Goal: Task Accomplishment & Management: Use online tool/utility

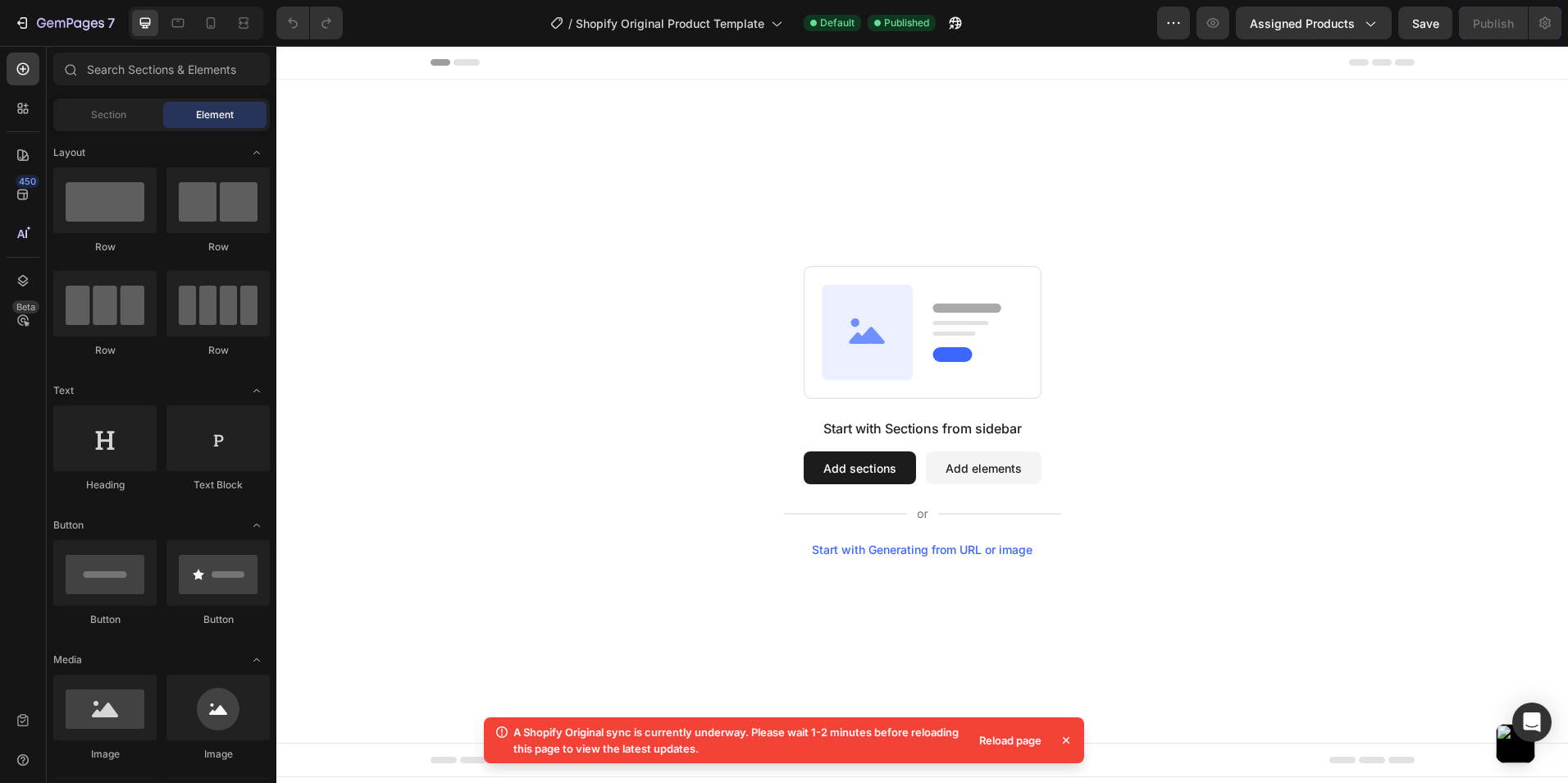
click at [838, 459] on button "Add sections" at bounding box center [860, 467] width 112 height 33
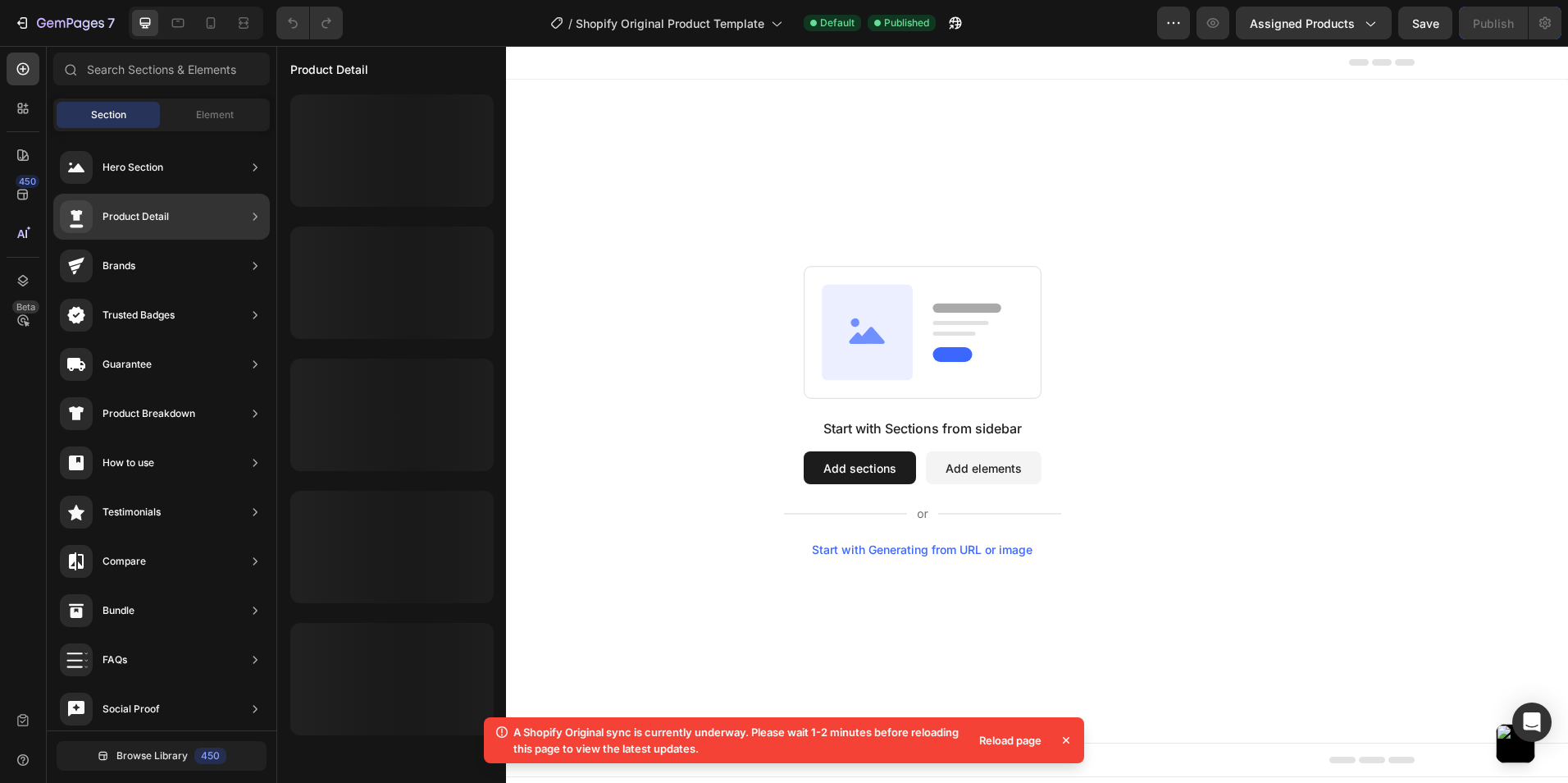
click at [219, 226] on div "Product Detail" at bounding box center [161, 217] width 217 height 46
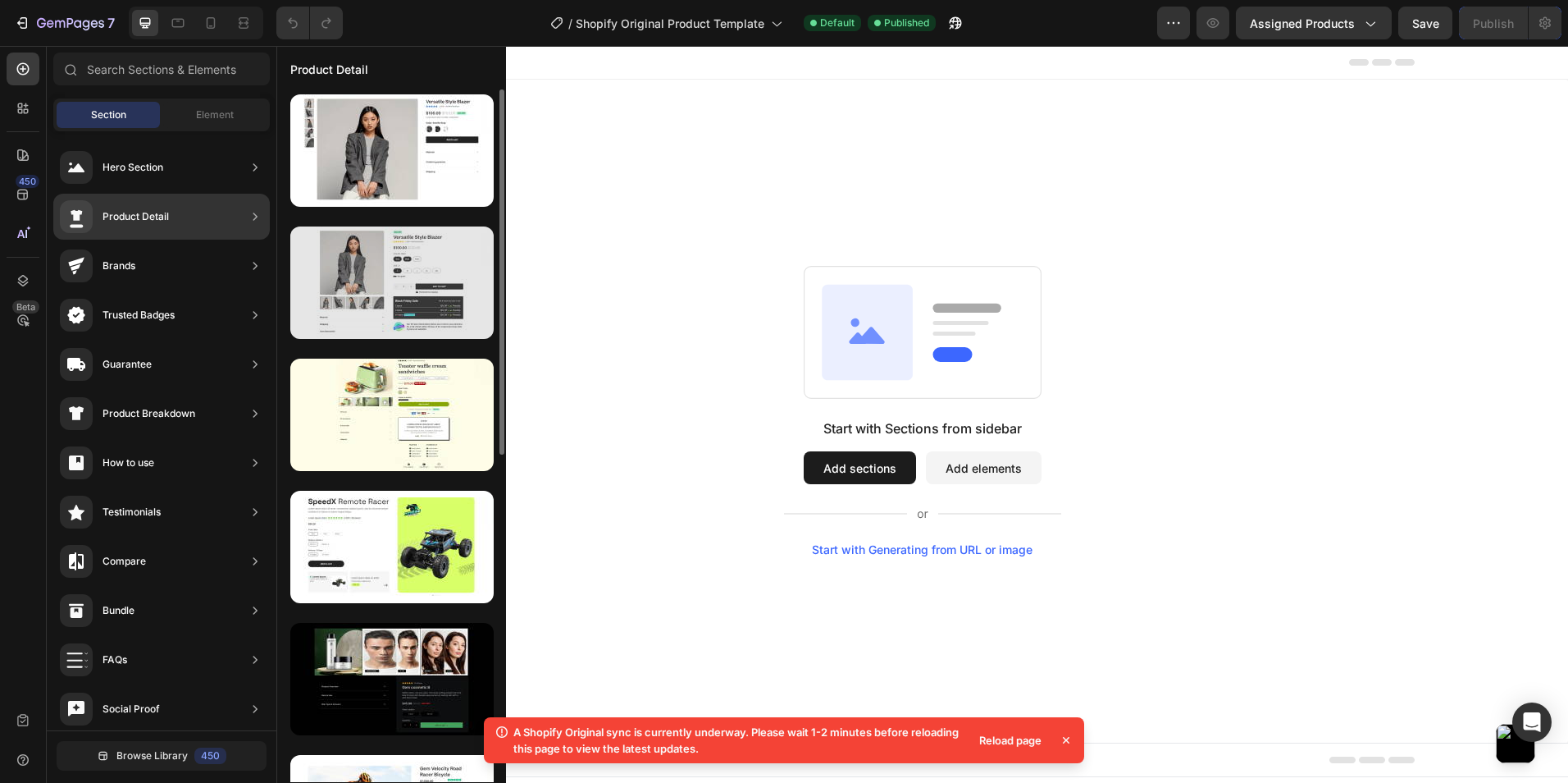
click at [364, 269] on div at bounding box center [392, 282] width 203 height 112
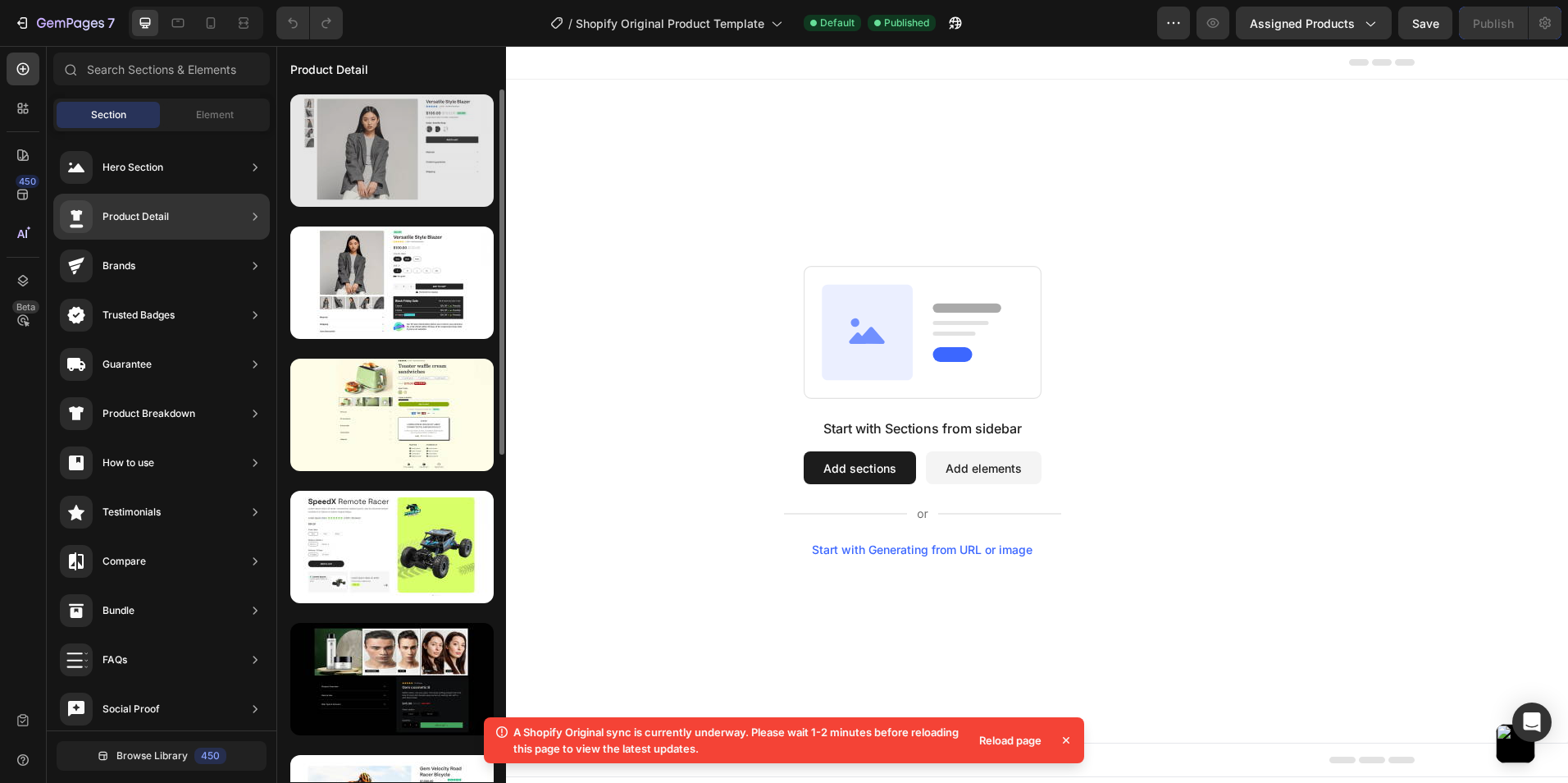
click at [400, 160] on div at bounding box center [392, 150] width 203 height 112
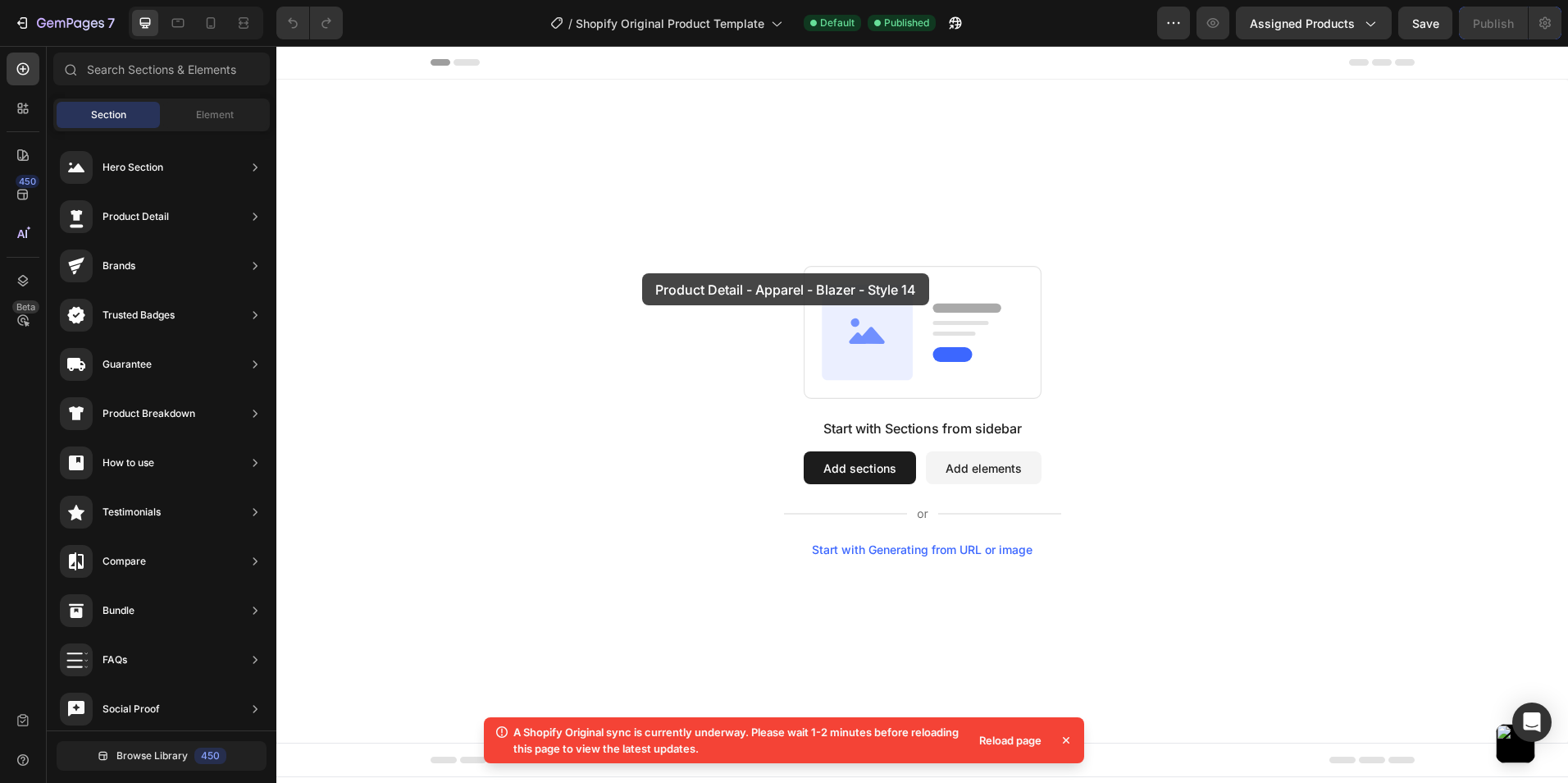
drag, startPoint x: 676, startPoint y: 205, endPoint x: 708, endPoint y: 311, distance: 110.7
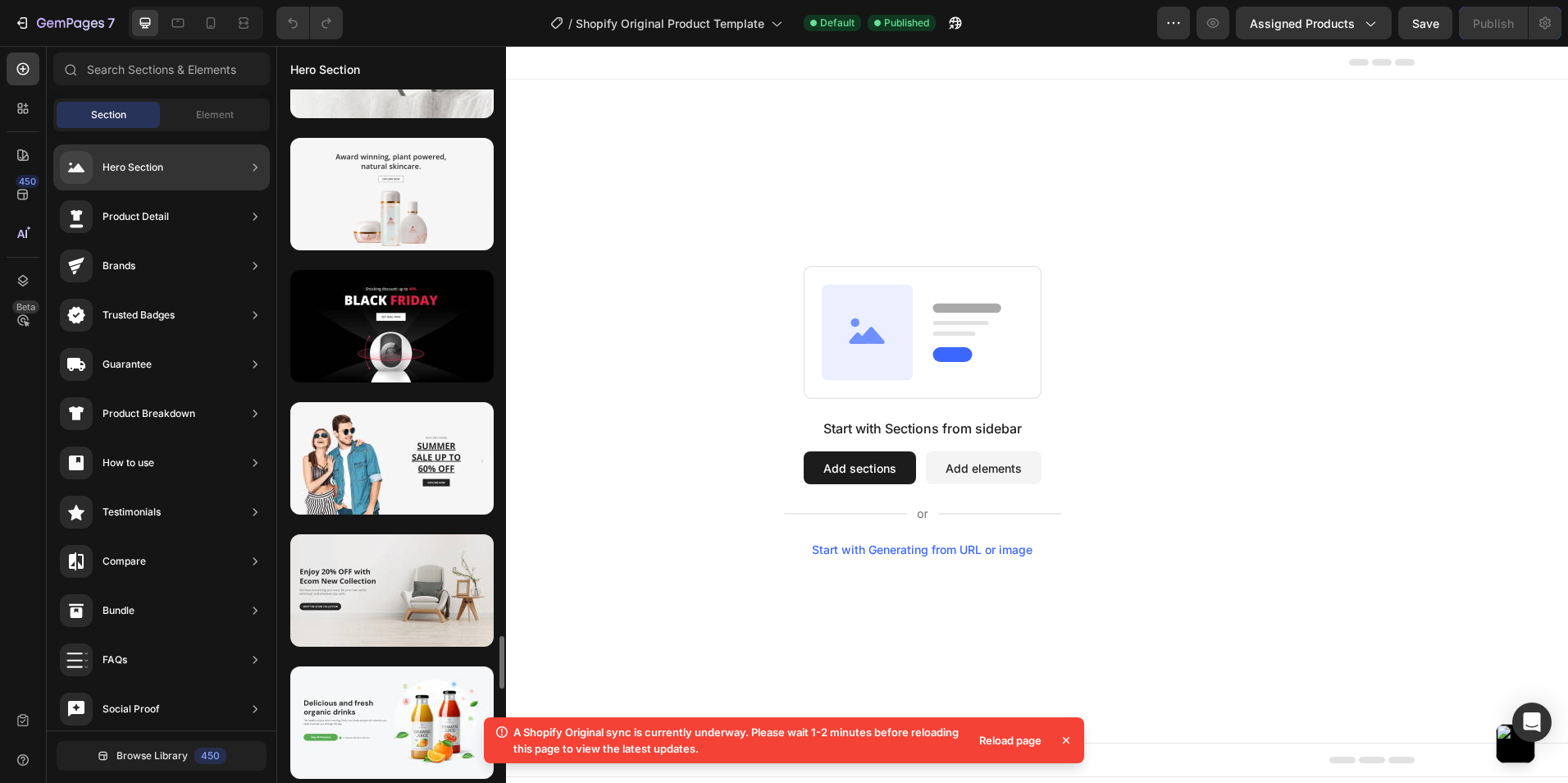
scroll to position [6280, 0]
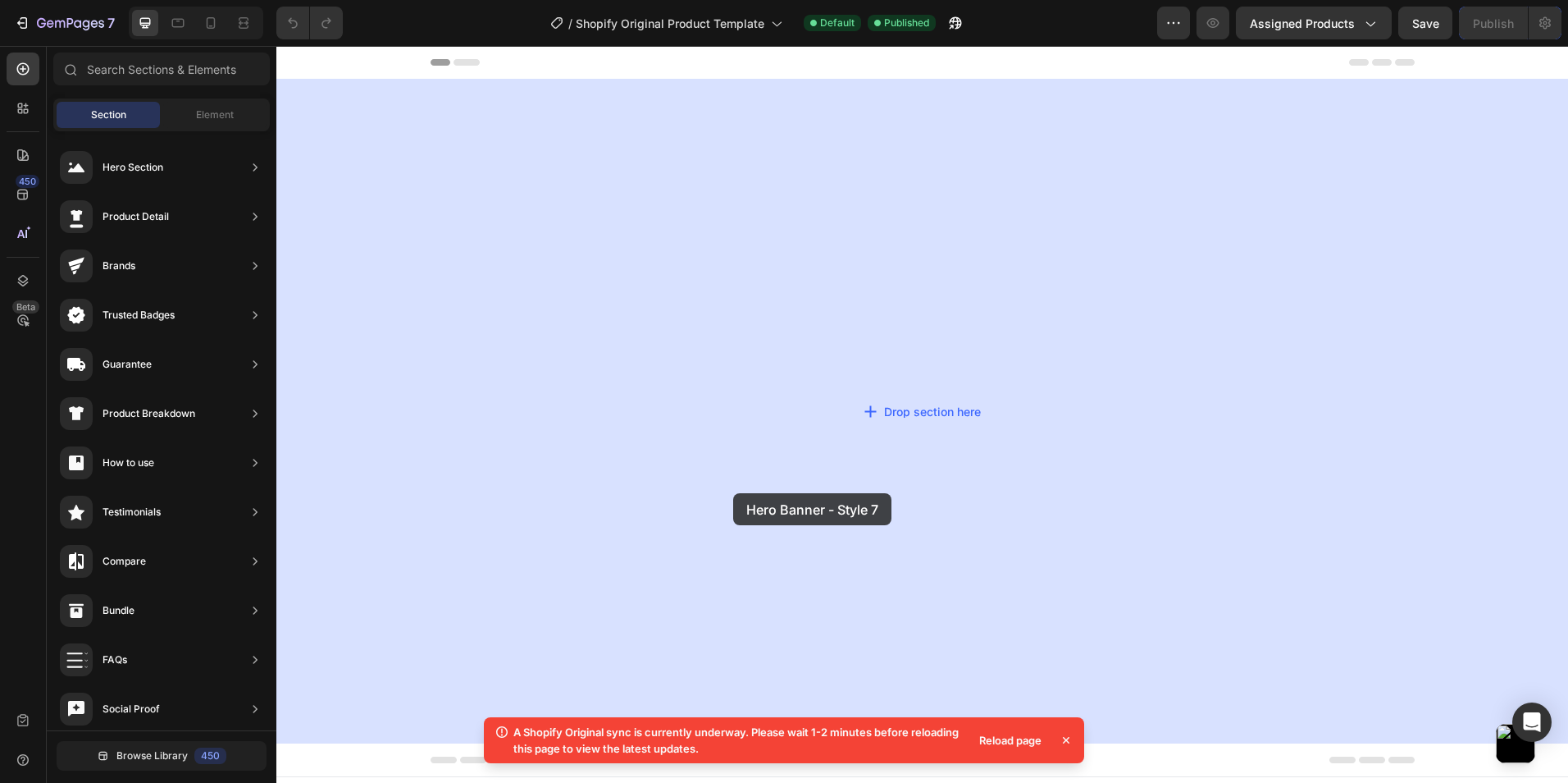
drag, startPoint x: 648, startPoint y: 627, endPoint x: 733, endPoint y: 493, distance: 158.7
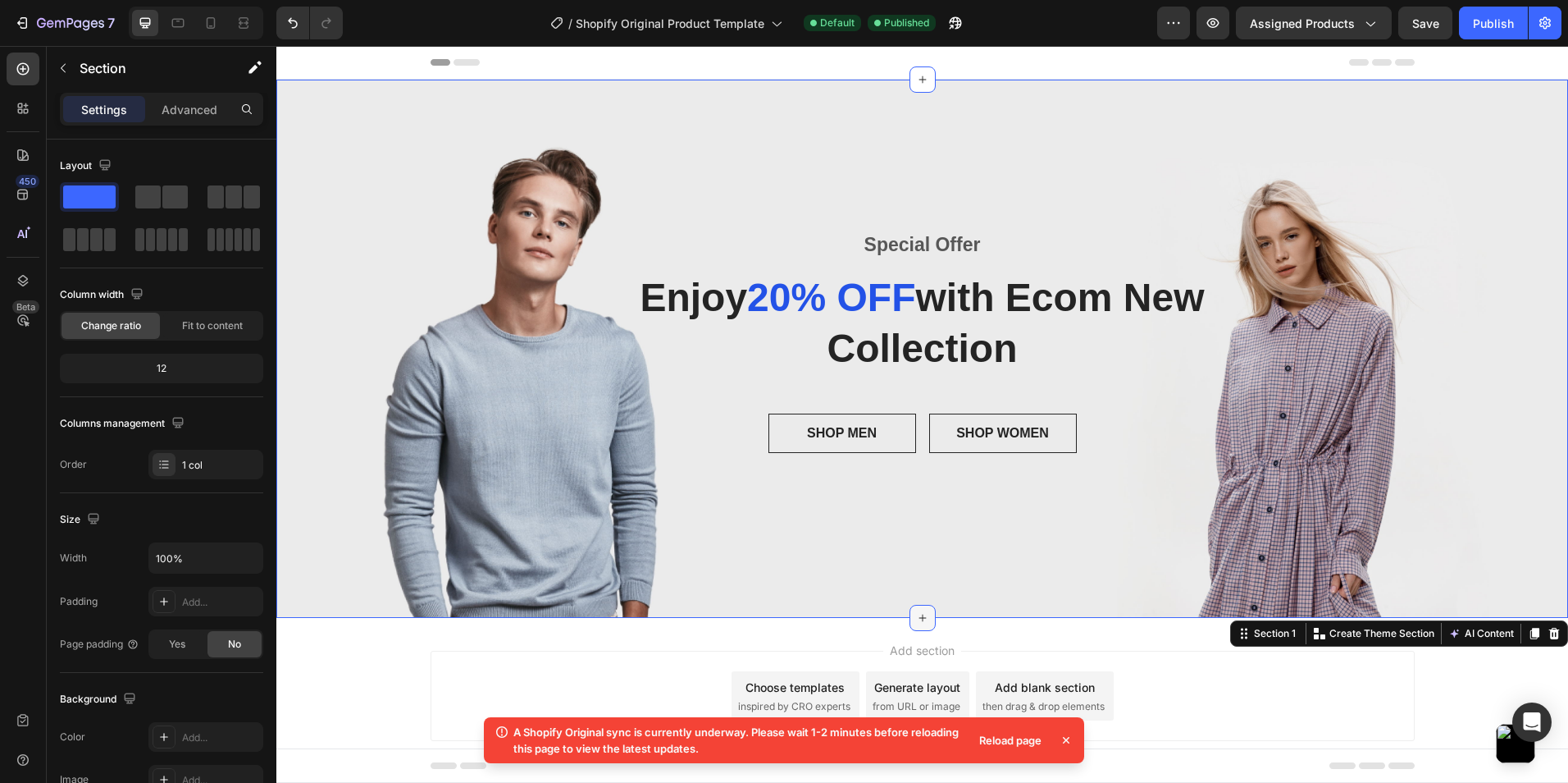
click at [928, 617] on icon at bounding box center [922, 617] width 13 height 13
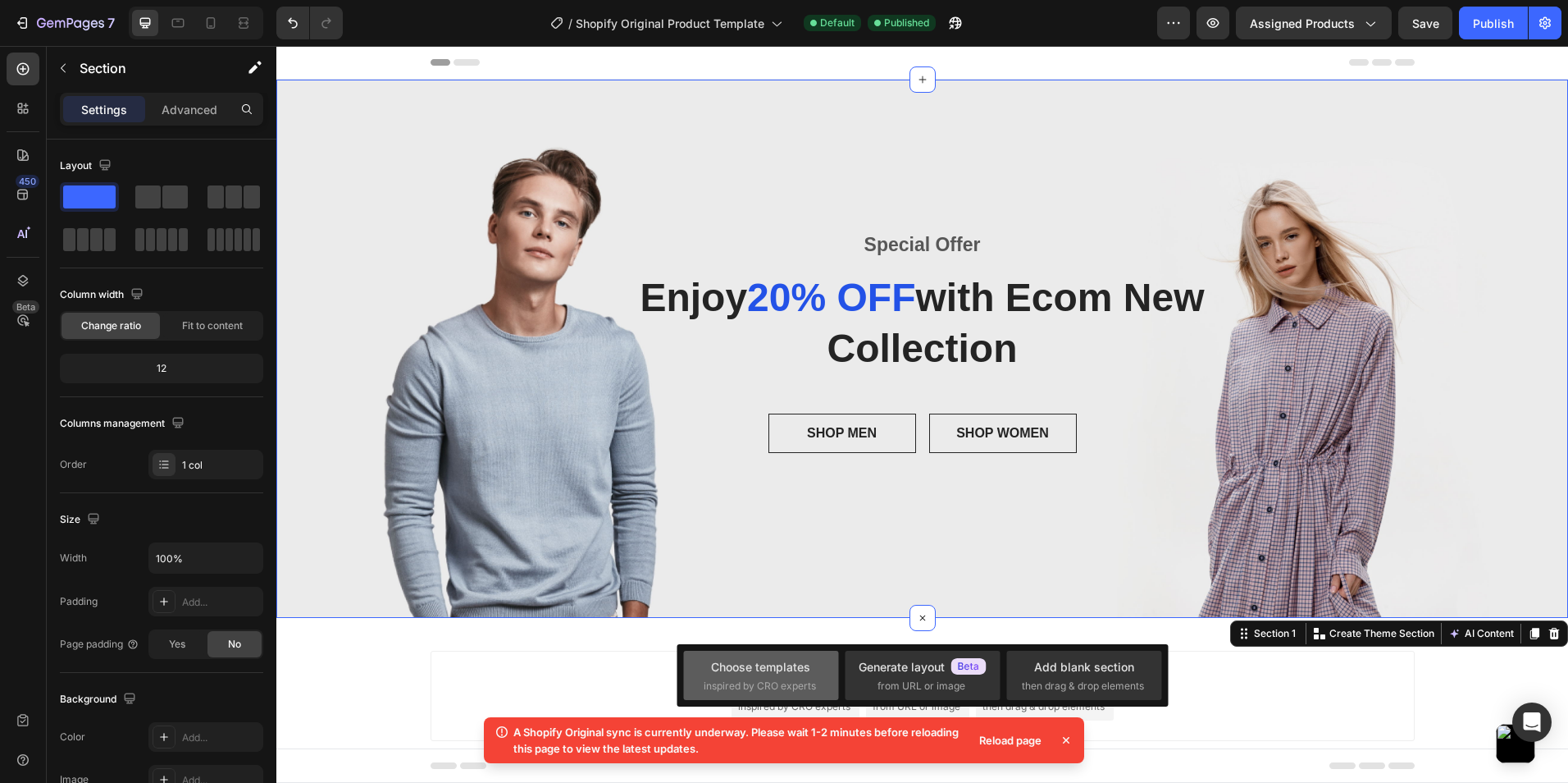
click at [799, 665] on div "Choose templates" at bounding box center [761, 666] width 99 height 17
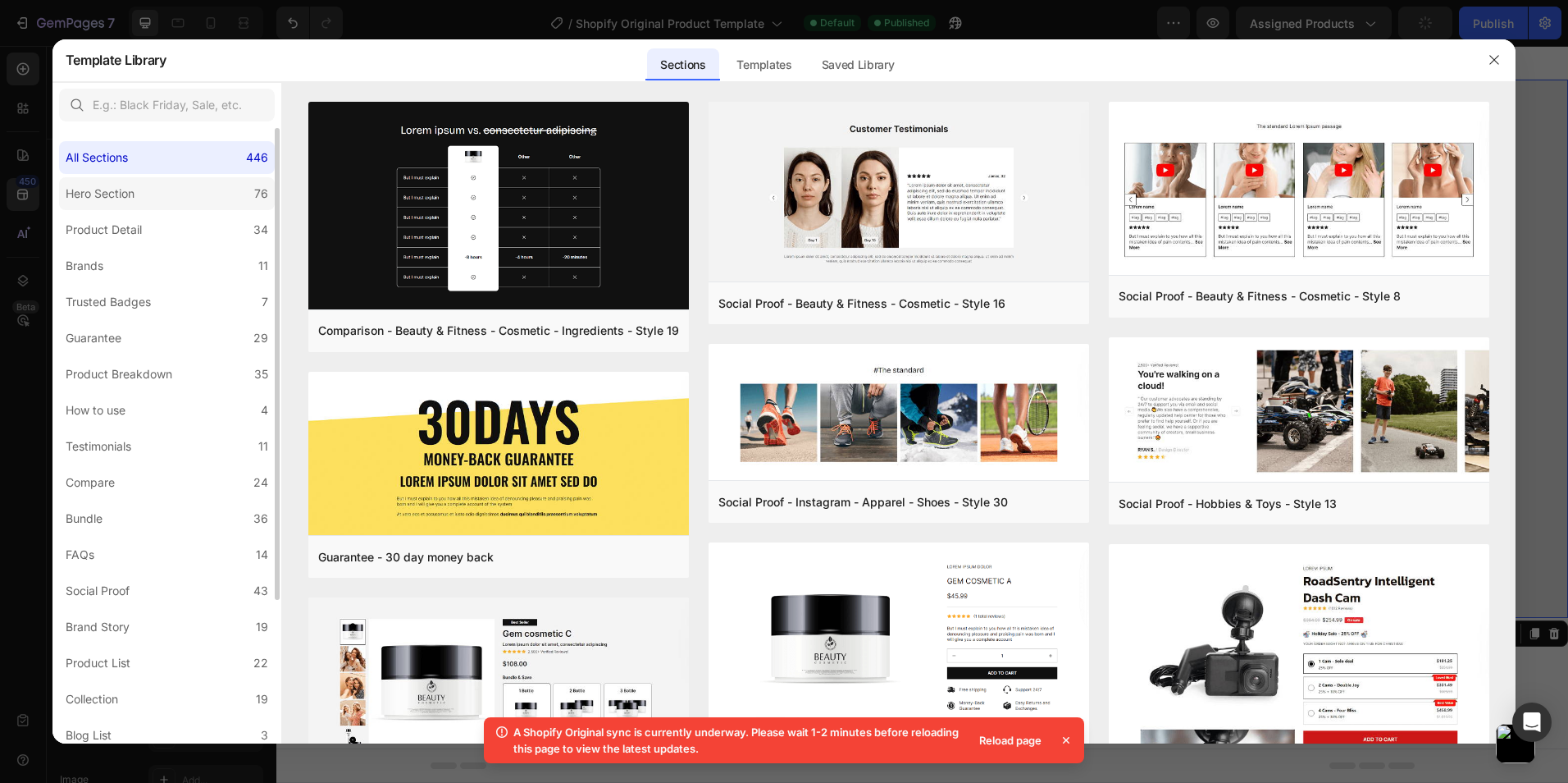
click at [156, 202] on label "Hero Section 76" at bounding box center [167, 194] width 216 height 33
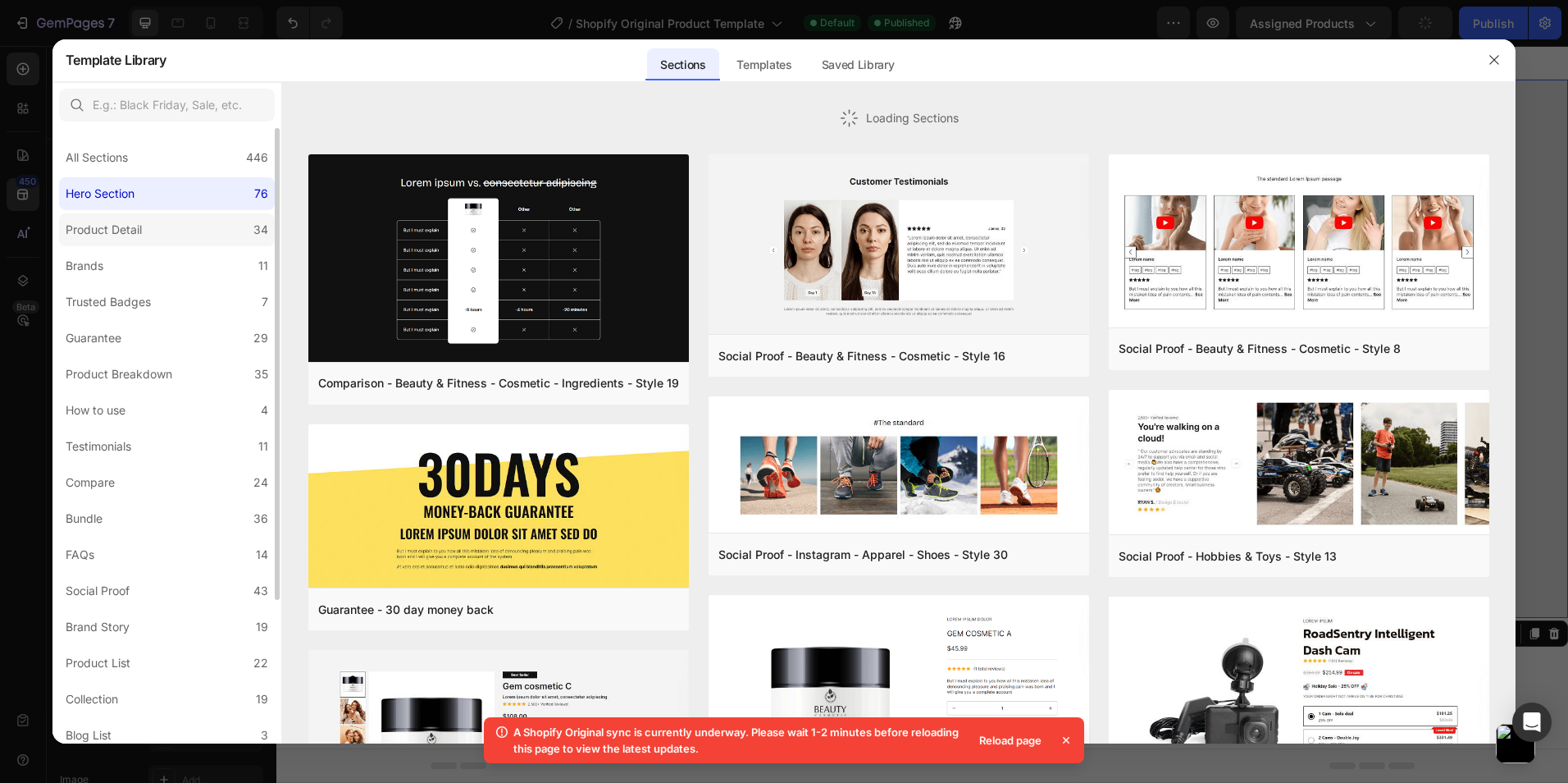
click at [157, 232] on label "Product Detail 34" at bounding box center [167, 230] width 216 height 33
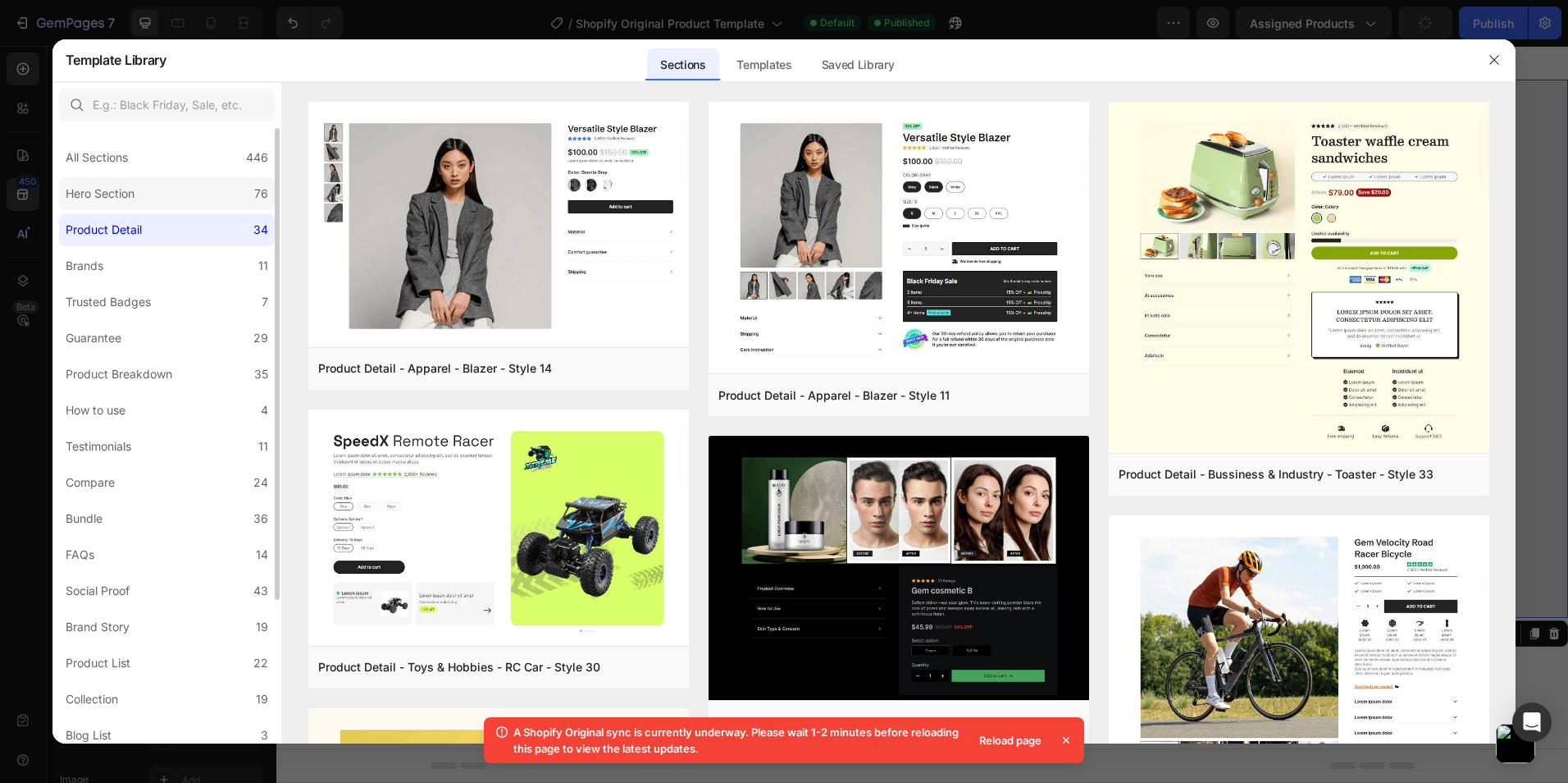
click at [114, 201] on div "Hero Section" at bounding box center [100, 193] width 69 height 20
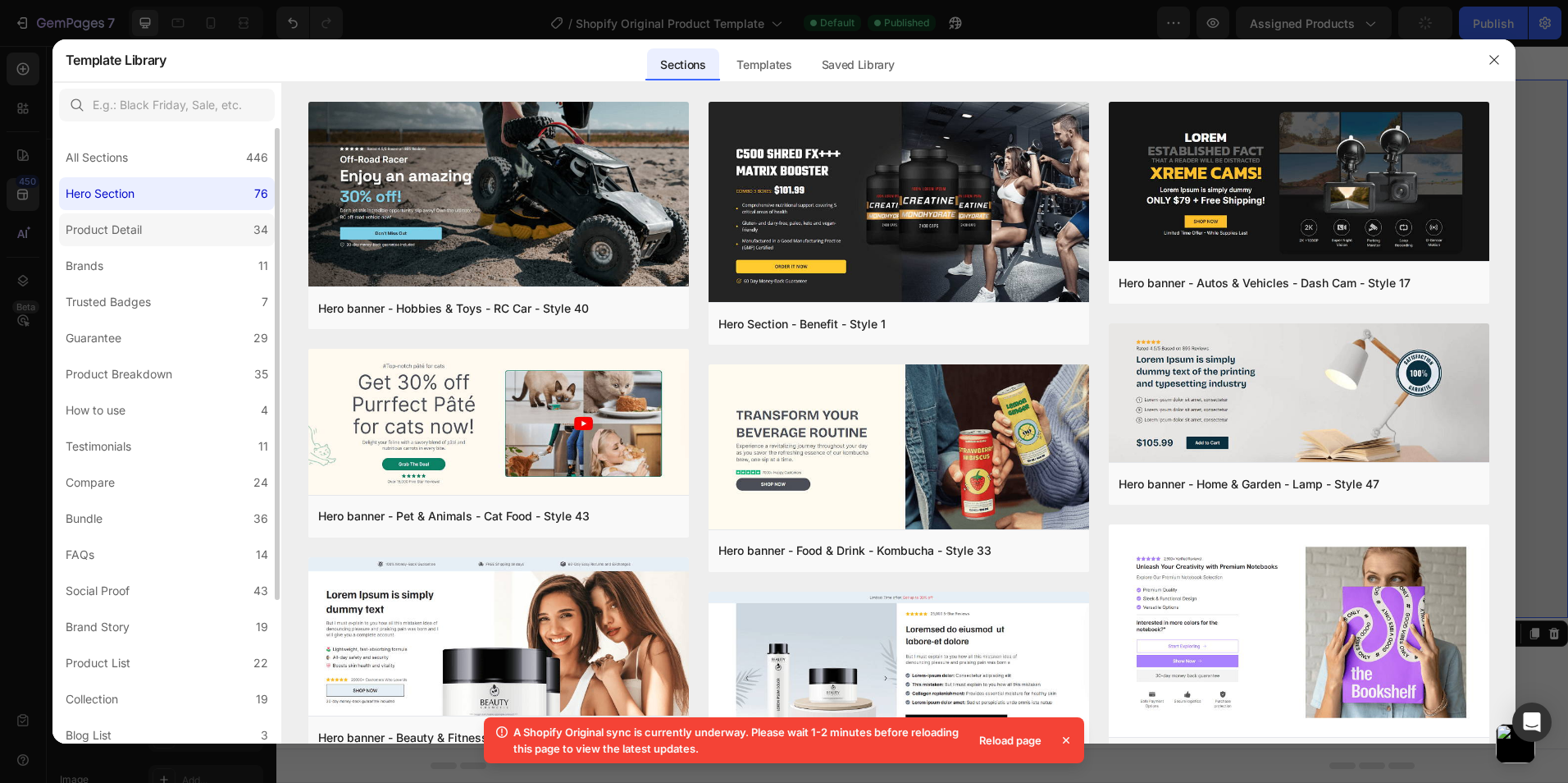
click at [125, 215] on label "Product Detail 34" at bounding box center [167, 230] width 216 height 33
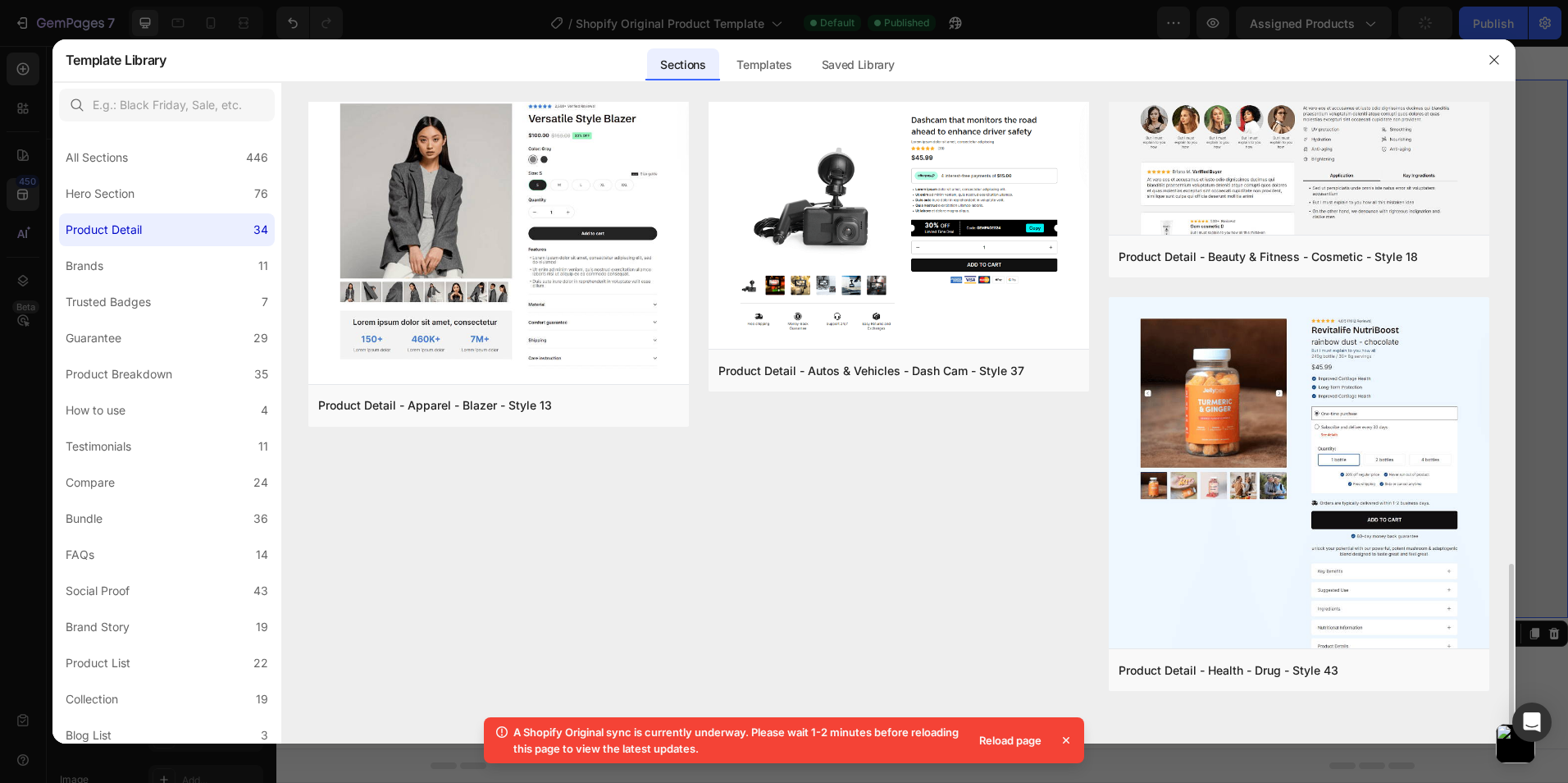
scroll to position [1315, 0]
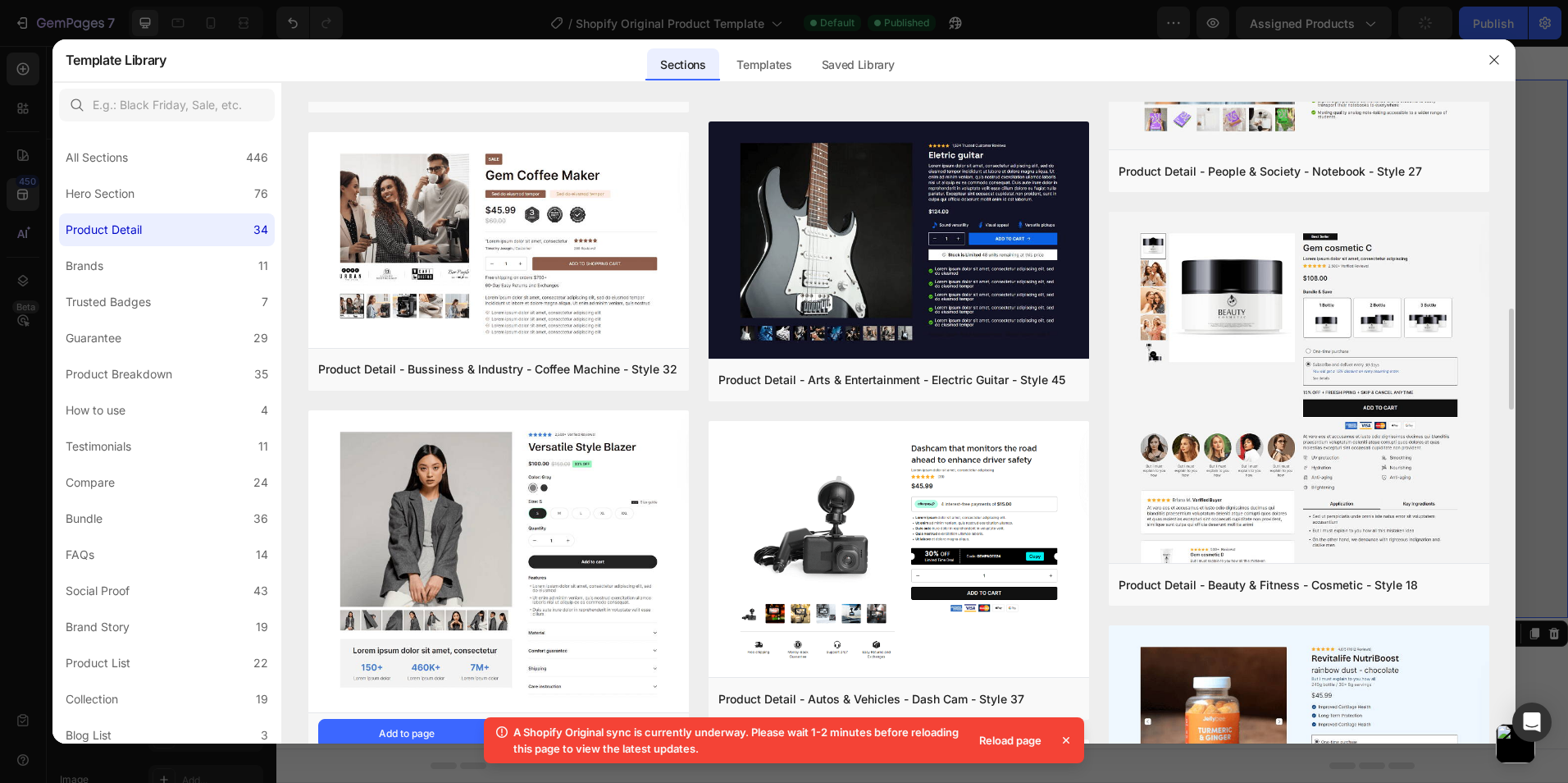
click at [565, 489] on img at bounding box center [499, 563] width 381 height 305
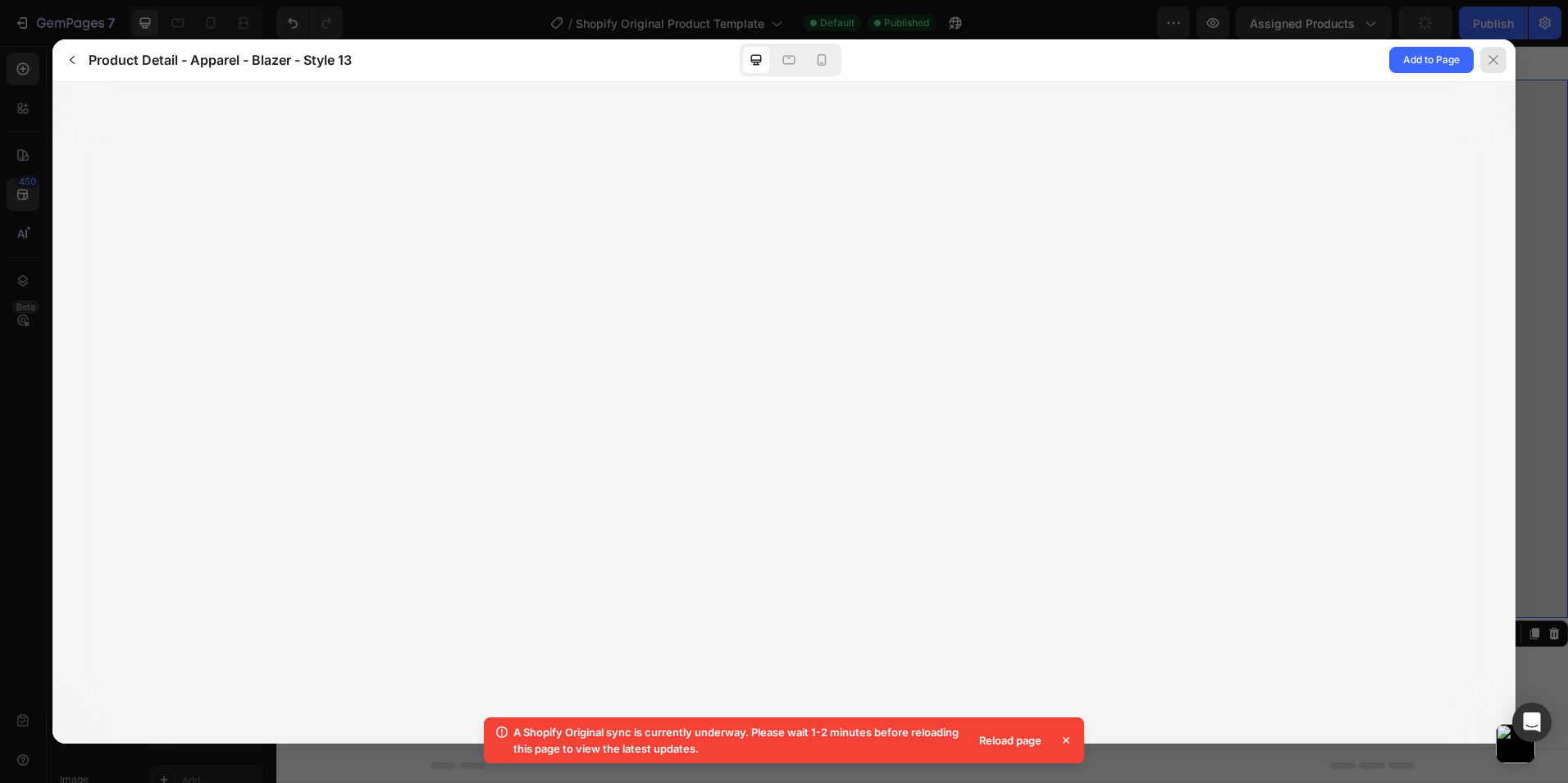
click at [1501, 60] on div at bounding box center [1493, 60] width 27 height 27
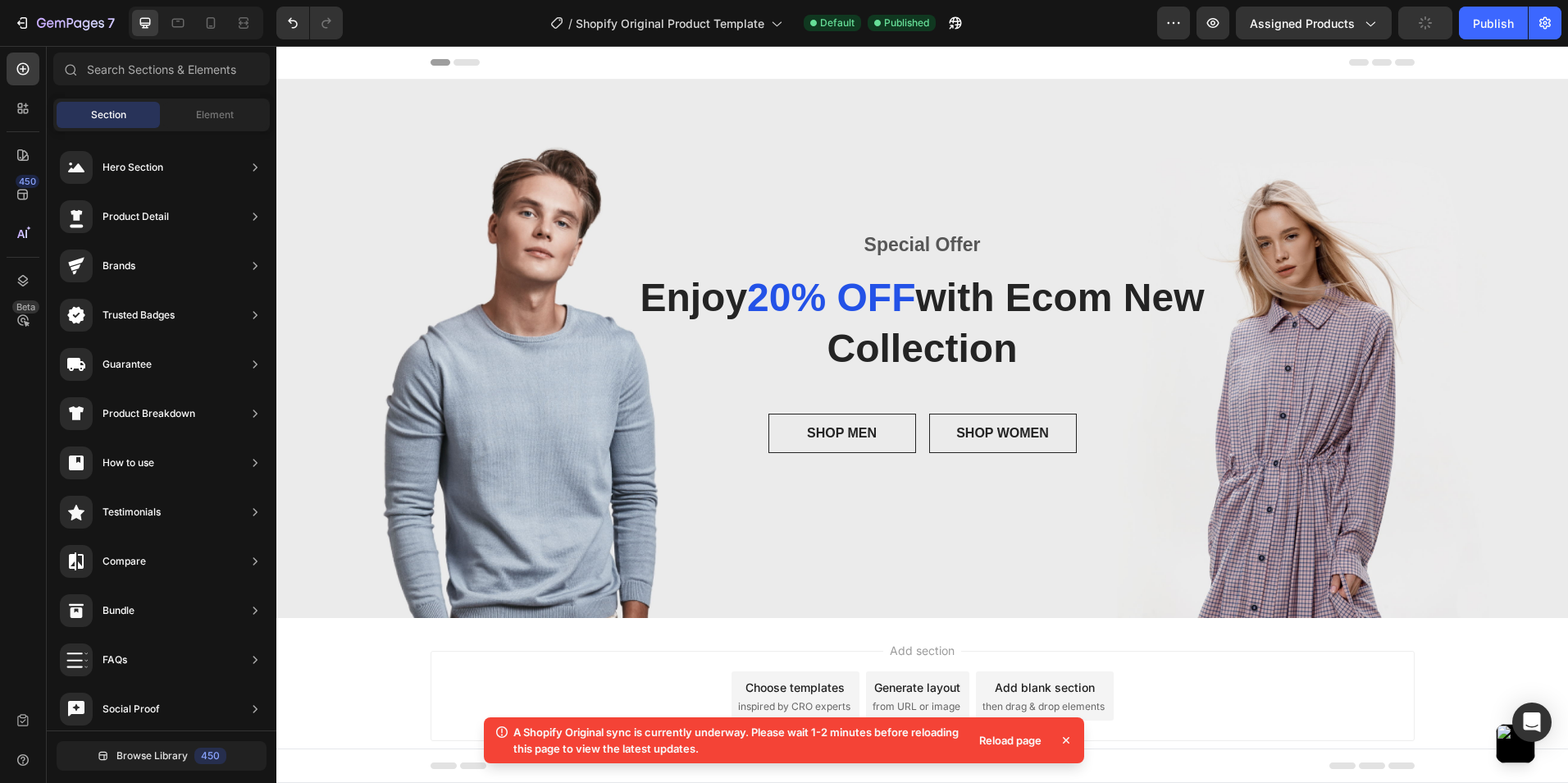
click at [1494, 63] on div at bounding box center [922, 63] width 1292 height 33
click at [16, 25] on icon "button" at bounding box center [21, 22] width 16 height 16
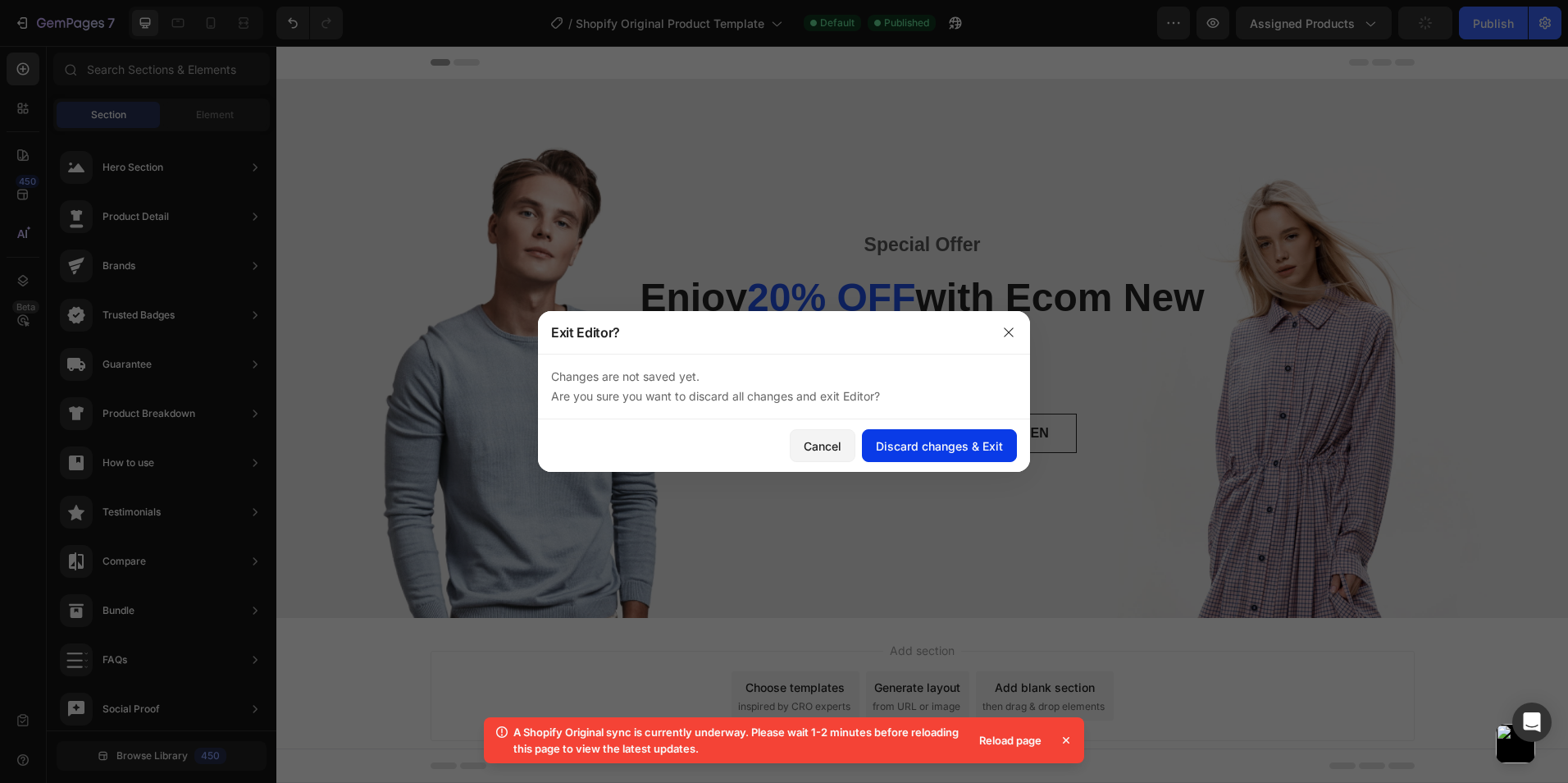
click at [904, 449] on div "Discard changes & Exit" at bounding box center [940, 446] width 127 height 17
